Goal: Task Accomplishment & Management: Use online tool/utility

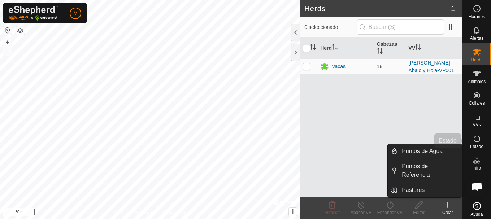
drag, startPoint x: 478, startPoint y: 183, endPoint x: 473, endPoint y: 139, distance: 43.9
click at [473, 139] on body "M Horarios Alertas Herds Animales Collares VVs Estado Infra Mapa de Calor Ayuda…" at bounding box center [245, 109] width 491 height 219
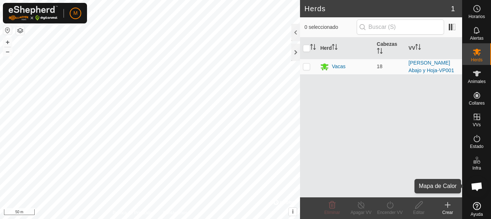
click at [466, 191] on span "Mapa de Calor" at bounding box center [476, 192] width 25 height 9
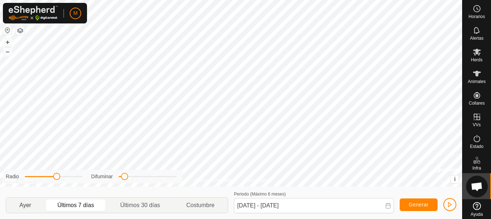
click at [25, 203] on p-togglebutton "Ayer" at bounding box center [25, 205] width 38 height 15
type input "[DATE] - [DATE]"
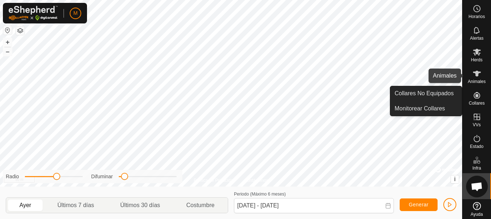
click at [473, 71] on icon at bounding box center [477, 74] width 8 height 6
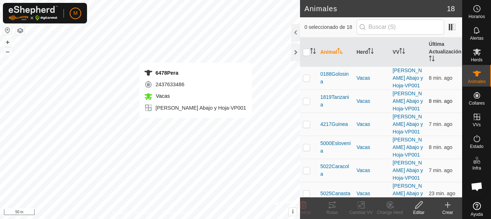
checkbox input "true"
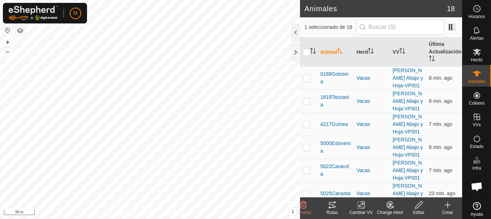
click at [331, 206] on icon at bounding box center [332, 205] width 9 height 9
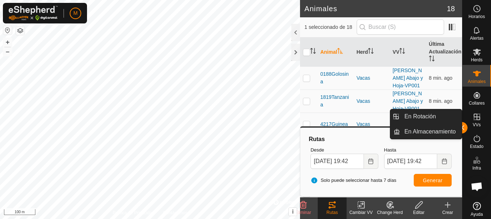
click at [475, 119] on icon at bounding box center [476, 117] width 9 height 9
click at [437, 117] on link "En Rotación" at bounding box center [431, 116] width 62 height 14
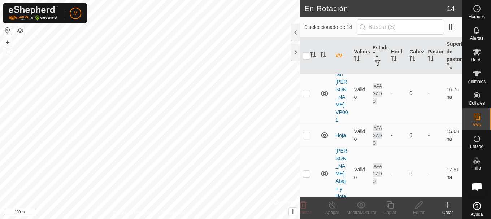
scroll to position [253, 0]
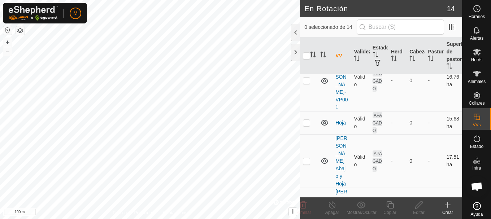
click at [307, 158] on p-checkbox at bounding box center [306, 161] width 7 height 6
click at [304, 206] on icon at bounding box center [303, 205] width 9 height 9
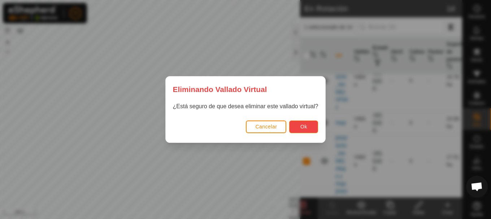
click at [304, 126] on span "Ok" at bounding box center [303, 127] width 7 height 6
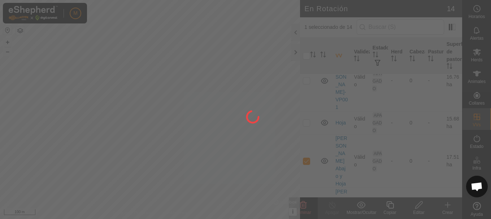
checkbox input "false"
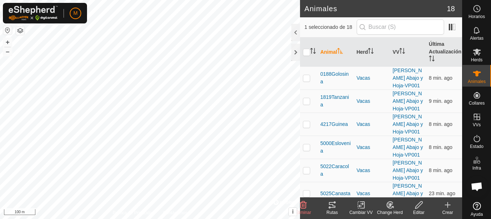
click at [331, 206] on icon at bounding box center [332, 205] width 9 height 9
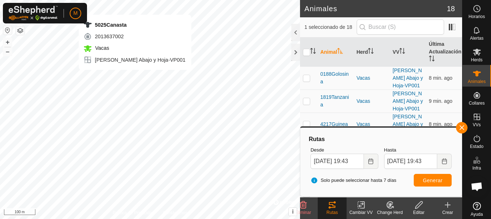
checkbox input "true"
checkbox input "false"
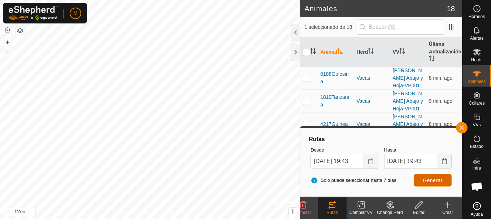
click at [428, 181] on span "Generar" at bounding box center [432, 180] width 20 height 6
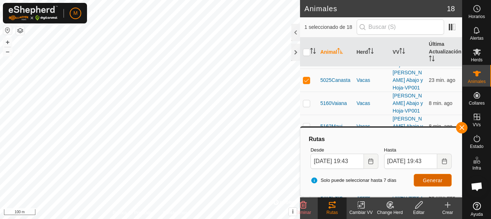
scroll to position [108, 0]
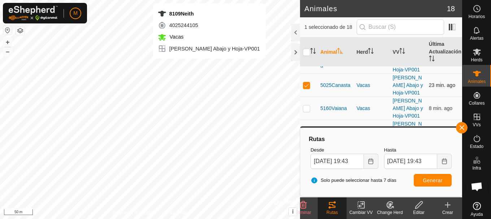
checkbox input "false"
checkbox input "true"
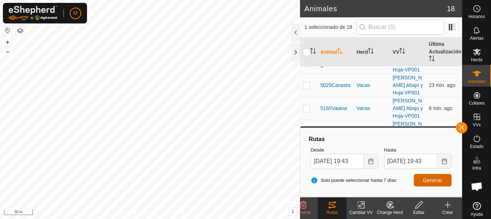
click at [426, 179] on span "Generar" at bounding box center [432, 180] width 20 height 6
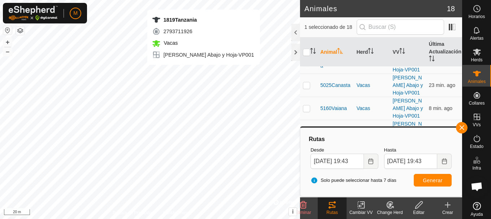
checkbox input "true"
checkbox input "false"
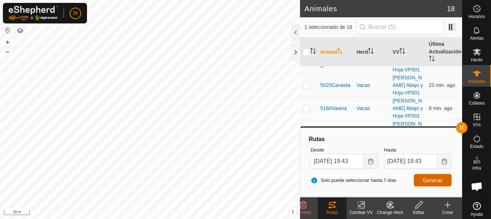
click at [438, 181] on span "Generar" at bounding box center [432, 180] width 20 height 6
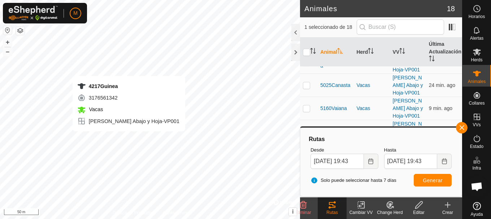
checkbox input "false"
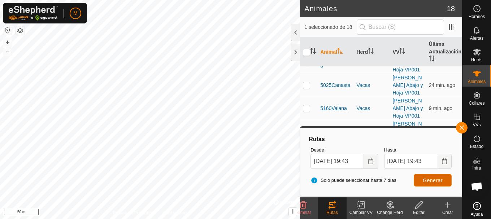
click at [425, 178] on span "Generar" at bounding box center [432, 180] width 20 height 6
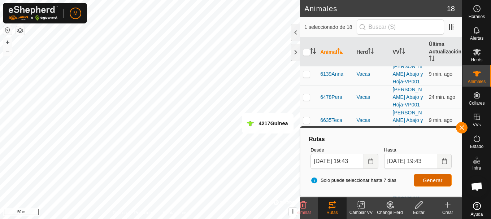
scroll to position [216, 0]
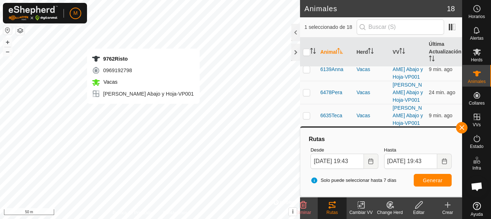
checkbox input "false"
checkbox input "true"
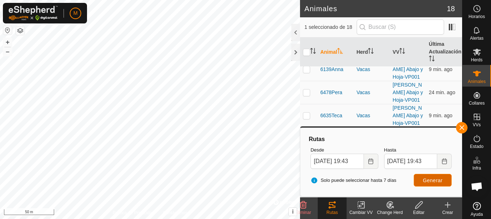
click at [430, 175] on button "Generar" at bounding box center [432, 180] width 38 height 13
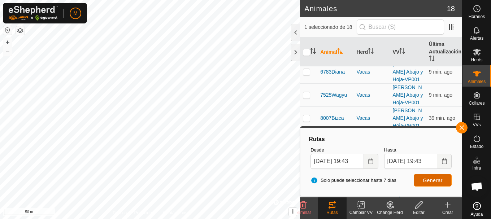
scroll to position [285, 0]
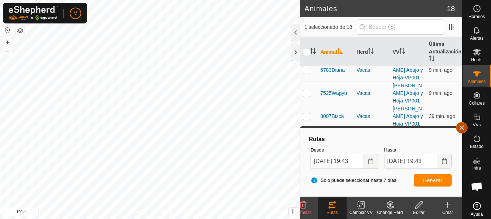
click at [461, 128] on button "button" at bounding box center [462, 128] width 12 height 12
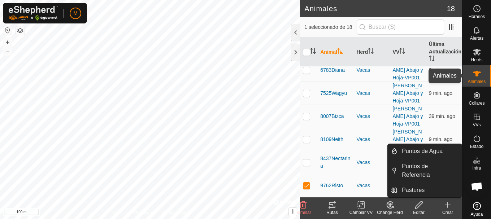
click at [475, 75] on icon at bounding box center [476, 73] width 9 height 9
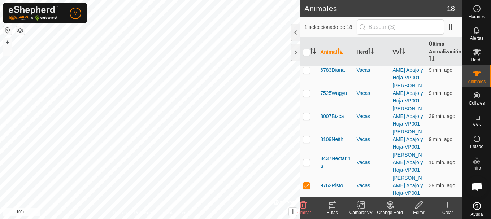
click at [473, 71] on icon at bounding box center [477, 74] width 8 height 6
